Goal: Find specific page/section: Find specific page/section

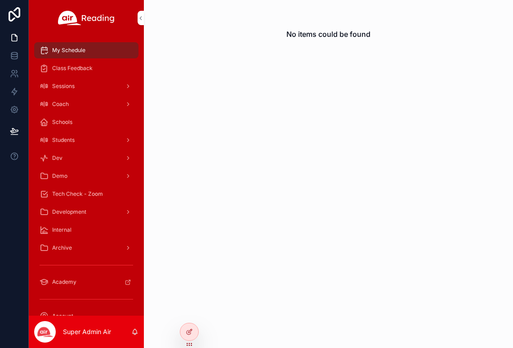
click at [376, 102] on div "No items could be found" at bounding box center [328, 174] width 369 height 348
click at [0, 0] on icon at bounding box center [0, 0] width 0 height 0
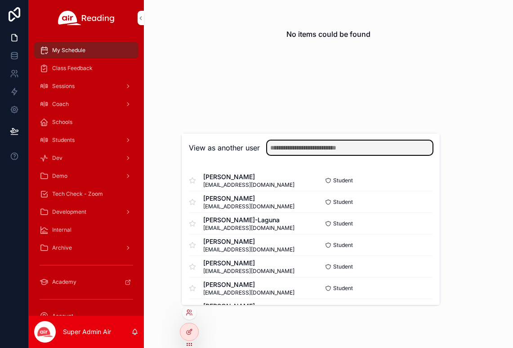
click at [308, 149] on input "text" at bounding box center [349, 148] width 165 height 14
paste input "**********"
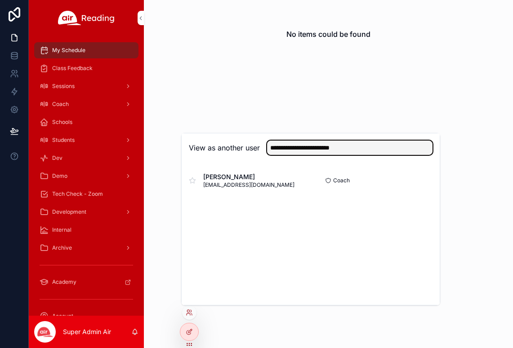
type input "**********"
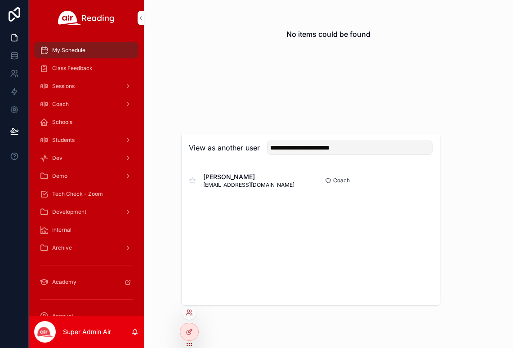
click at [0, 0] on button "Select" at bounding box center [0, 0] width 0 height 0
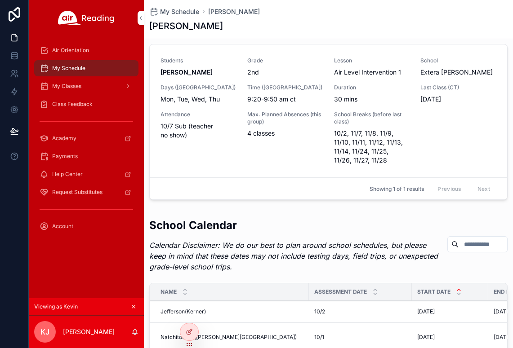
scroll to position [796, 0]
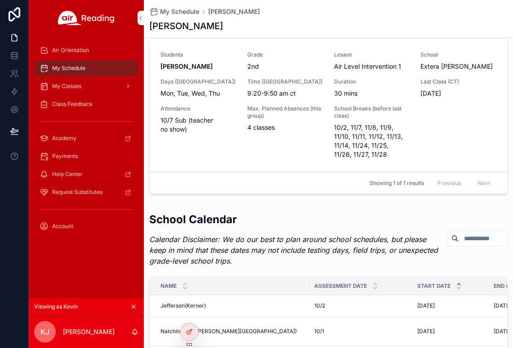
drag, startPoint x: 199, startPoint y: 100, endPoint x: 208, endPoint y: 102, distance: 9.8
click at [199, 100] on div "Students Ruben M Grade 2nd Lesson Air Level Intervention 1 School Extera Eastma…" at bounding box center [328, 105] width 336 height 108
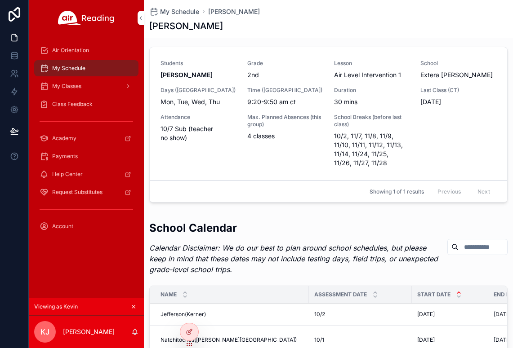
scroll to position [784, 0]
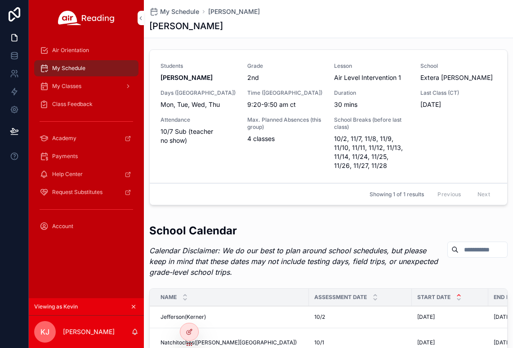
click at [282, 130] on span "Max. Planned Absences (this group)" at bounding box center [285, 123] width 76 height 14
drag, startPoint x: 421, startPoint y: 78, endPoint x: 484, endPoint y: 80, distance: 62.9
click at [484, 80] on span "Extera Eastman" at bounding box center [458, 77] width 76 height 9
copy span "Extera Eastman"
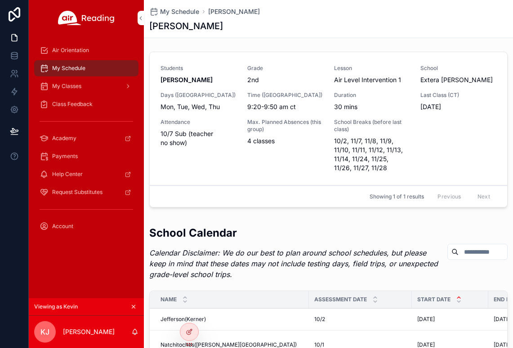
click at [168, 142] on span "10/7 Sub (teacher no show)" at bounding box center [198, 138] width 76 height 18
drag, startPoint x: 220, startPoint y: 26, endPoint x: 151, endPoint y: 30, distance: 68.4
click at [151, 29] on div "[PERSON_NAME]" at bounding box center [328, 26] width 358 height 13
copy h1 "[PERSON_NAME]"
drag, startPoint x: 248, startPoint y: 107, endPoint x: 303, endPoint y: 107, distance: 55.3
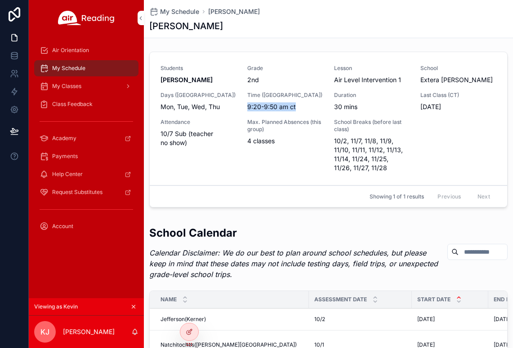
click at [303, 107] on span "9:20-9:50 am ct" at bounding box center [285, 106] width 76 height 9
copy span "9:20-9:50 am ct"
drag, startPoint x: 363, startPoint y: 137, endPoint x: 368, endPoint y: 143, distance: 8.9
click at [363, 137] on span "10/2, 11/7, 11/8, 11/9, 11/10, 11/11, 11/12, 11/13, 11/14, 11/24, 11/25, 11/26,…" at bounding box center [372, 155] width 76 height 36
drag, startPoint x: 350, startPoint y: 139, endPoint x: 363, endPoint y: 139, distance: 13.0
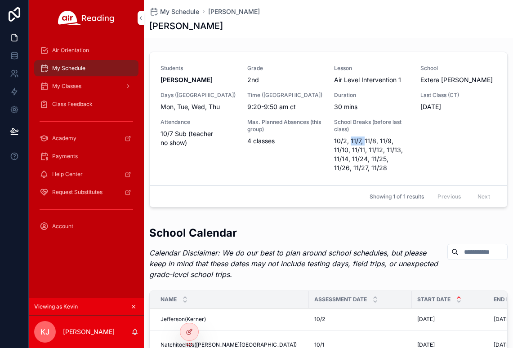
click at [363, 139] on span "10/2, 11/7, 11/8, 11/9, 11/10, 11/11, 11/12, 11/13, 11/14, 11/24, 11/25, 11/26,…" at bounding box center [372, 155] width 76 height 36
click at [377, 143] on span "10/2, 11/7, 11/8, 11/9, 11/10, 11/11, 11/12, 11/13, 11/14, 11/24, 11/25, 11/26,…" at bounding box center [372, 155] width 76 height 36
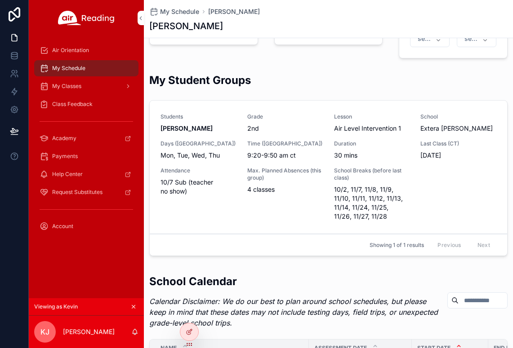
scroll to position [727, 0]
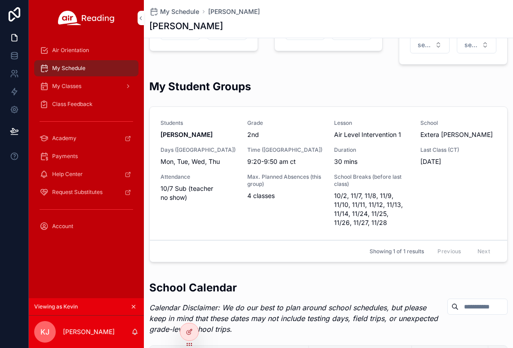
click at [60, 89] on span "My Classes" at bounding box center [66, 86] width 29 height 7
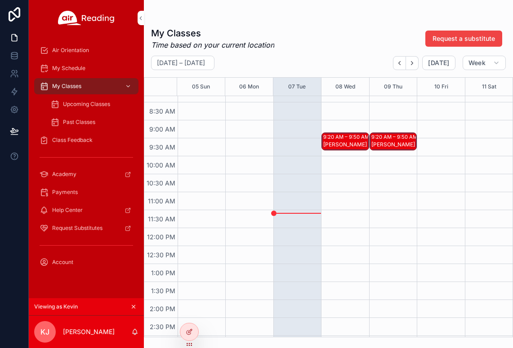
scroll to position [311, 0]
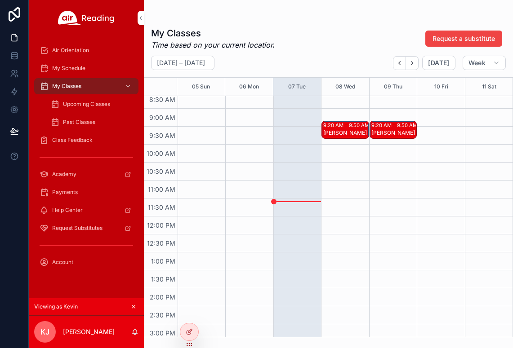
click at [398, 132] on div "Ruben M" at bounding box center [393, 132] width 44 height 7
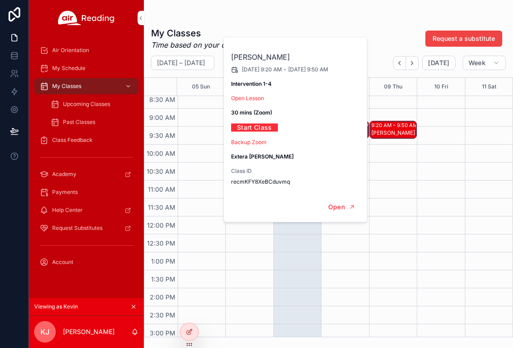
drag, startPoint x: 470, startPoint y: 164, endPoint x: 492, endPoint y: 156, distance: 22.9
click at [470, 164] on div "scrollable content" at bounding box center [488, 216] width 48 height 862
